Goal: Navigation & Orientation: Find specific page/section

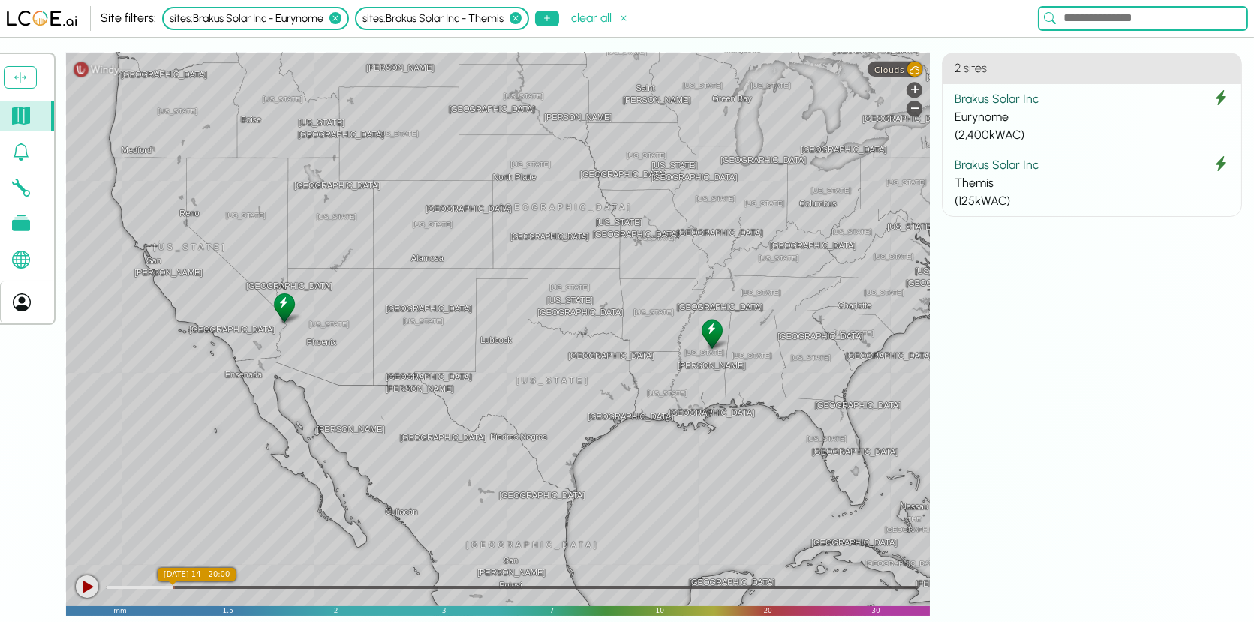
click at [26, 158] on icon at bounding box center [21, 152] width 18 height 18
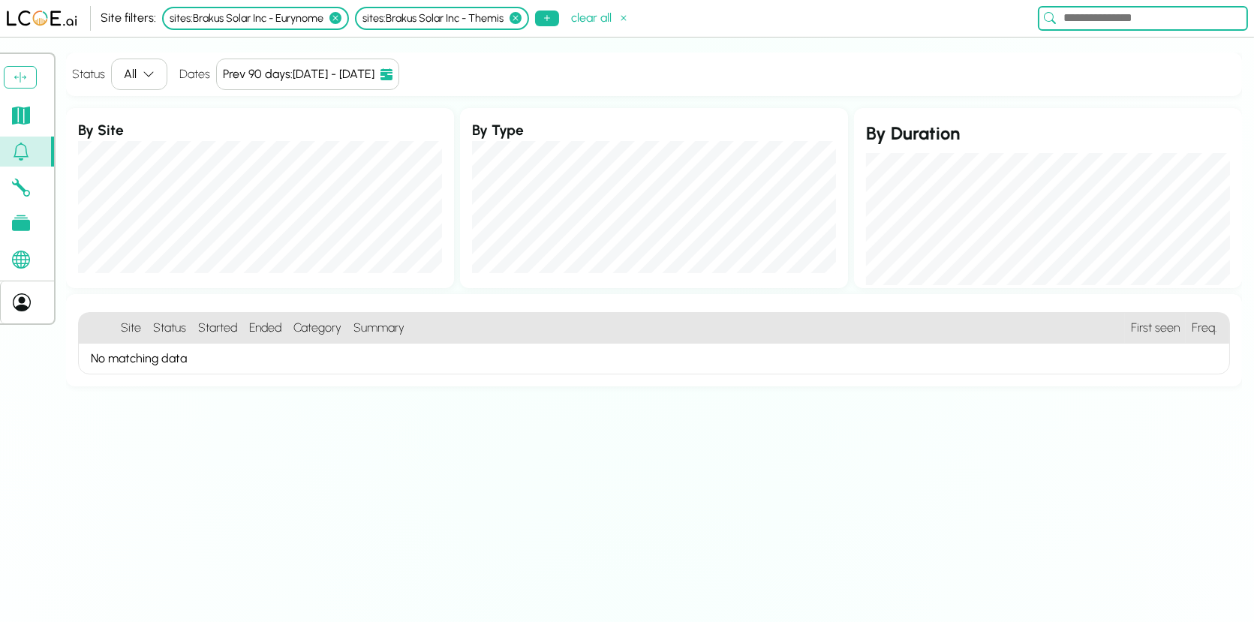
click at [152, 69] on icon "button" at bounding box center [149, 74] width 12 height 12
click at [191, 50] on div "Site filters: 1 Settings Logout [PERSON_NAME] Status All Dates Prev 90 days : […" at bounding box center [627, 311] width 1254 height 622
click at [340, 22] on icon at bounding box center [335, 18] width 12 height 12
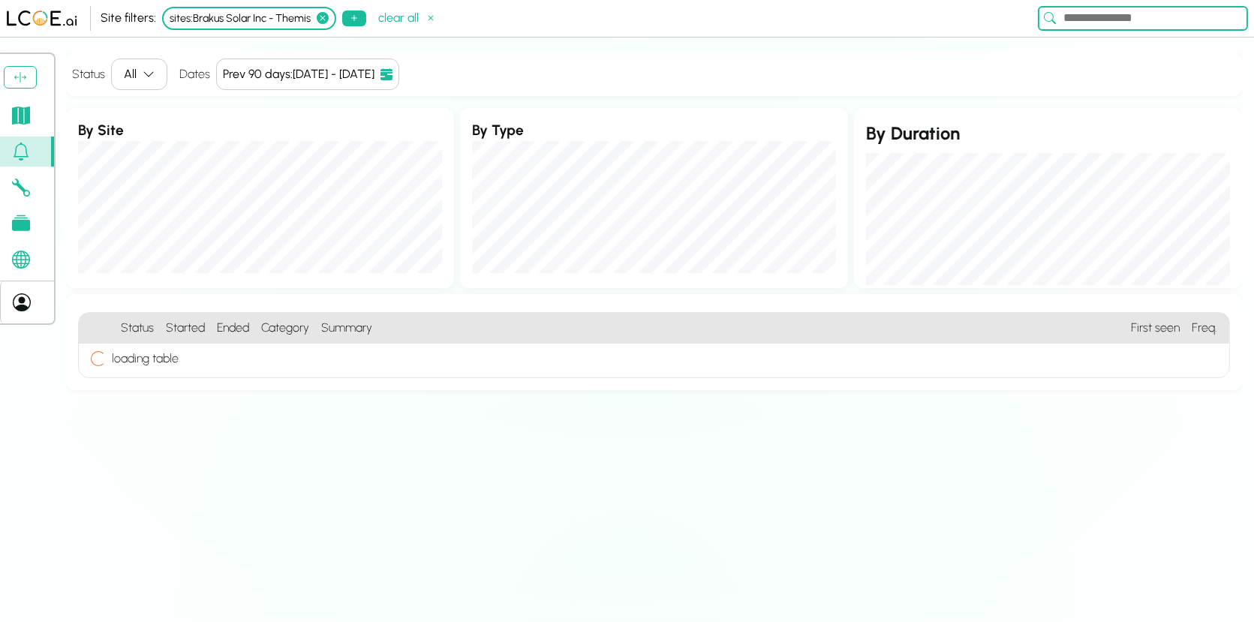
click at [322, 20] on icon at bounding box center [323, 18] width 12 height 12
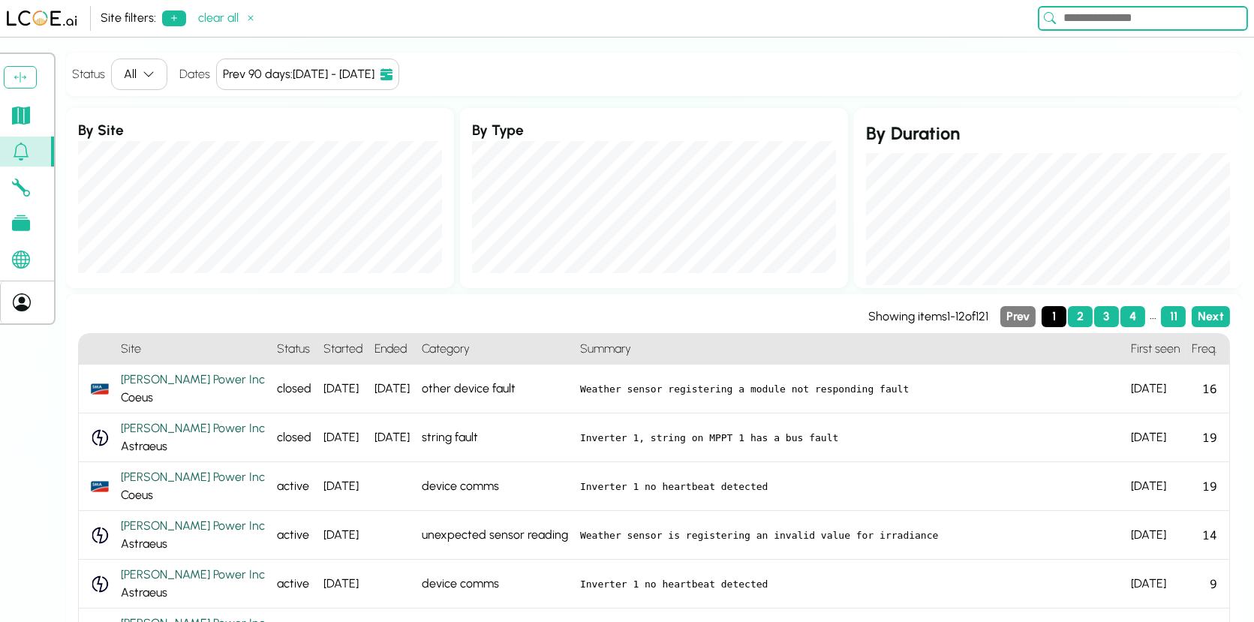
click at [22, 104] on link at bounding box center [27, 116] width 54 height 30
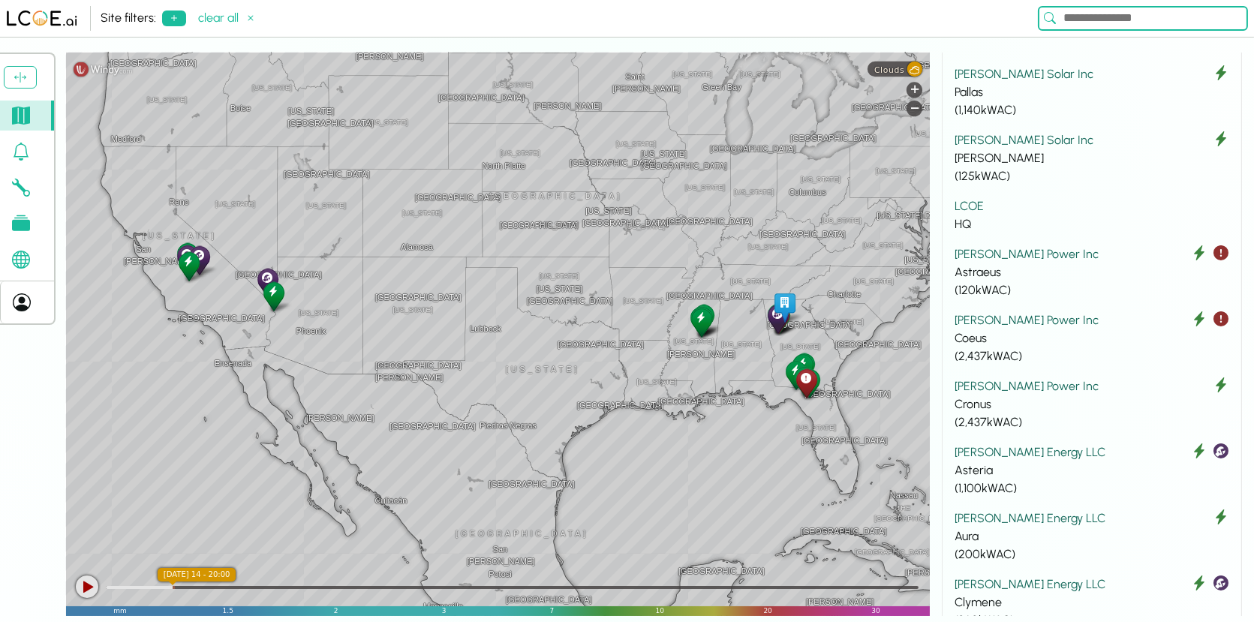
scroll to position [399, 0]
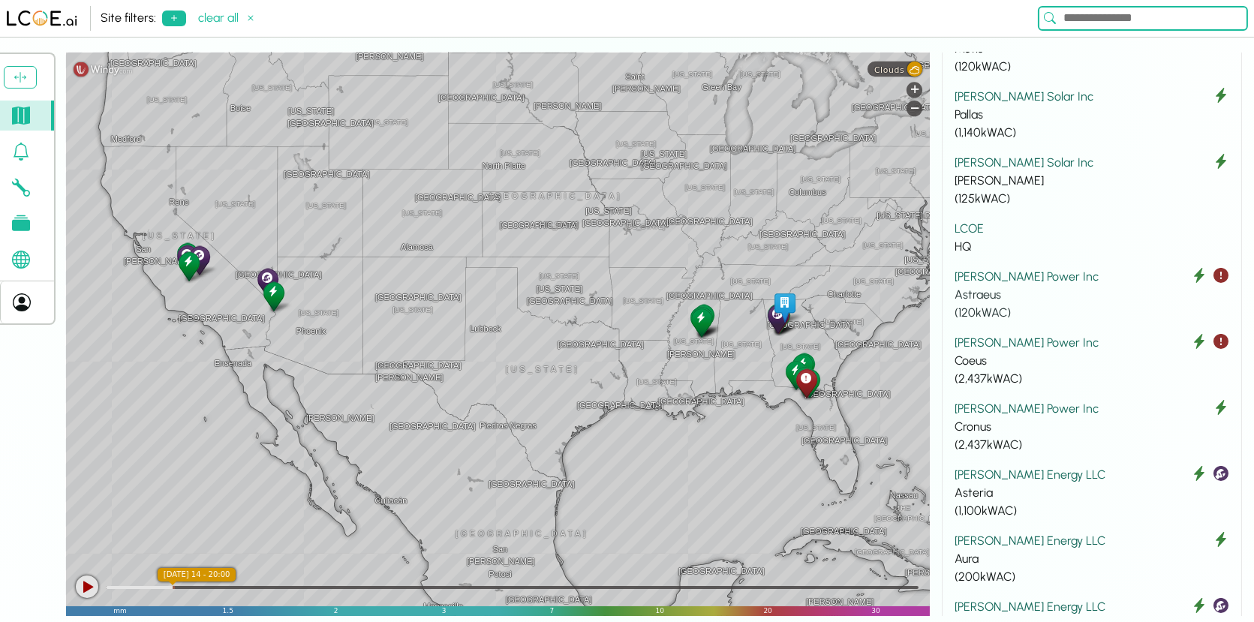
click at [1087, 288] on div "Astraeus" at bounding box center [1092, 295] width 275 height 18
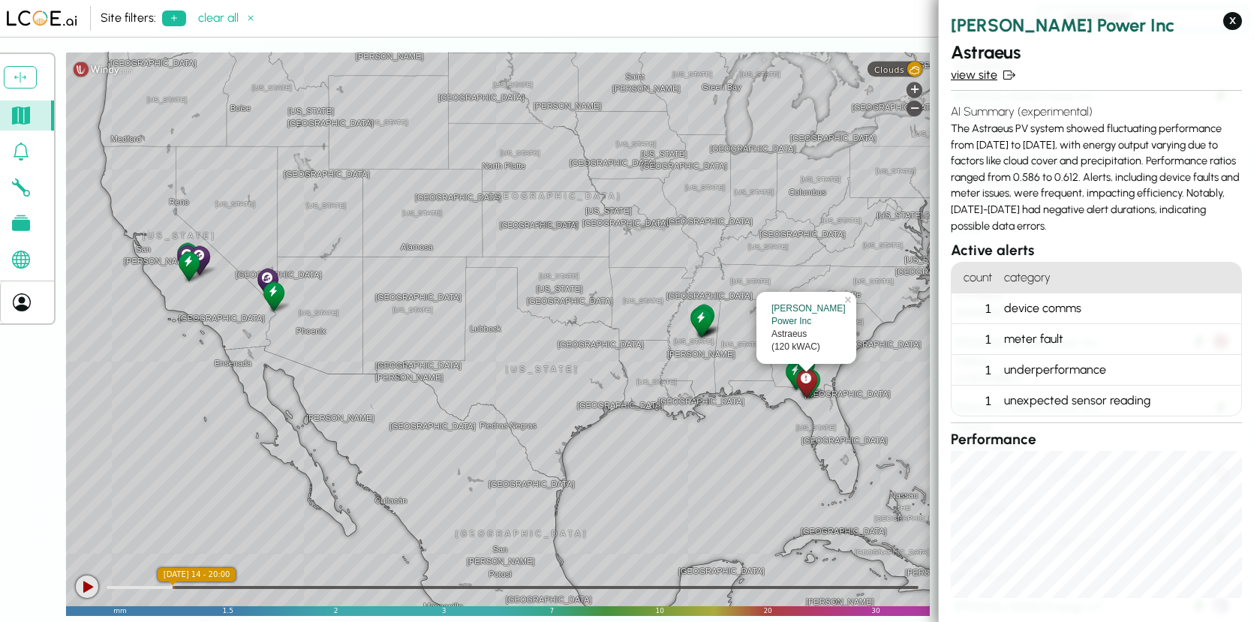
click at [977, 76] on link "view site" at bounding box center [1096, 75] width 291 height 18
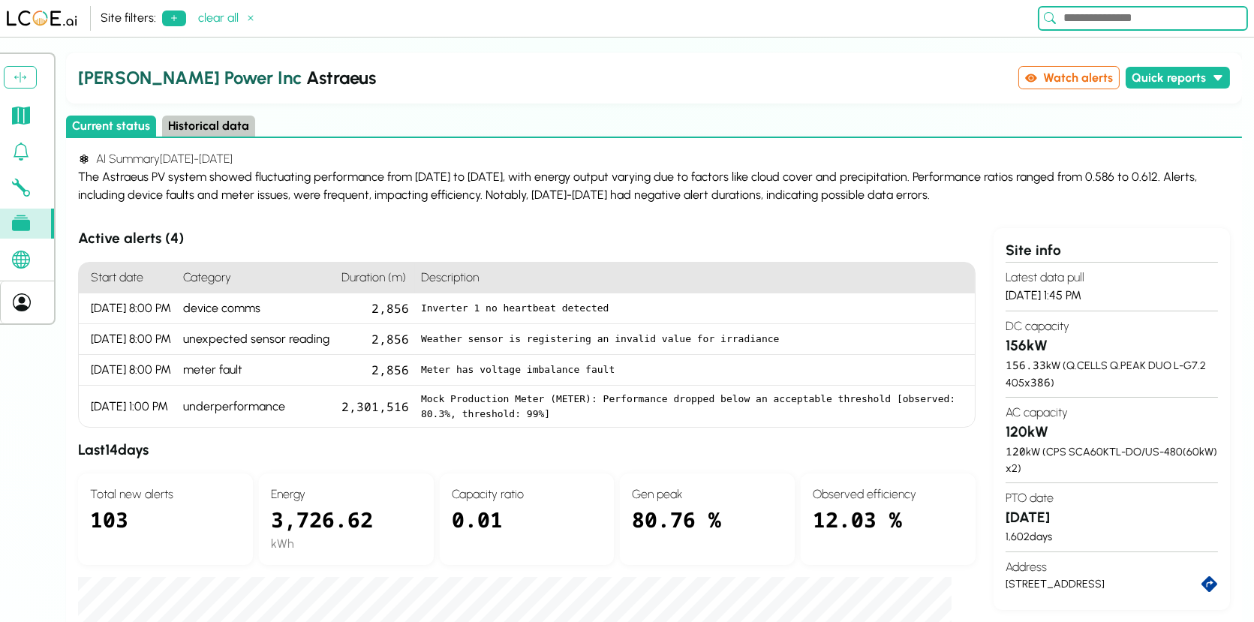
click at [566, 238] on h3 "Active alerts ( 4 )" at bounding box center [527, 239] width 898 height 22
